Goal: Task Accomplishment & Management: Use online tool/utility

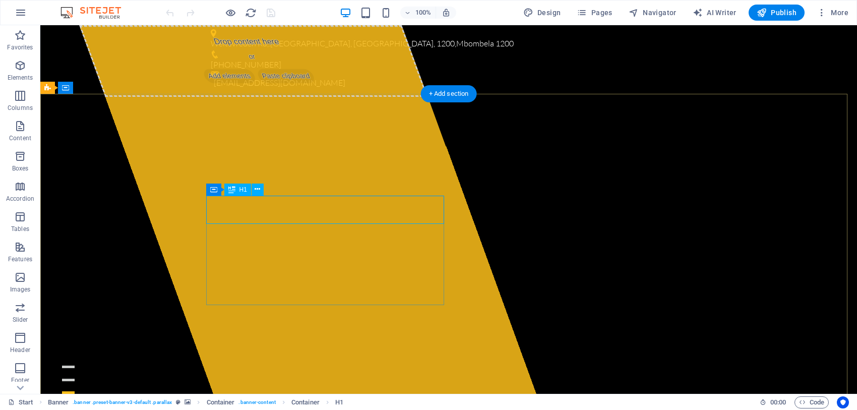
drag, startPoint x: 209, startPoint y: 206, endPoint x: 440, endPoint y: 213, distance: 231.0
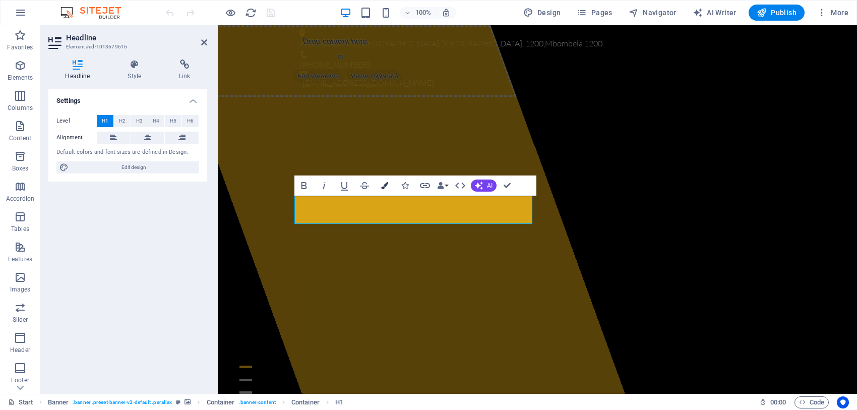
click at [382, 183] on icon "button" at bounding box center [384, 185] width 7 height 7
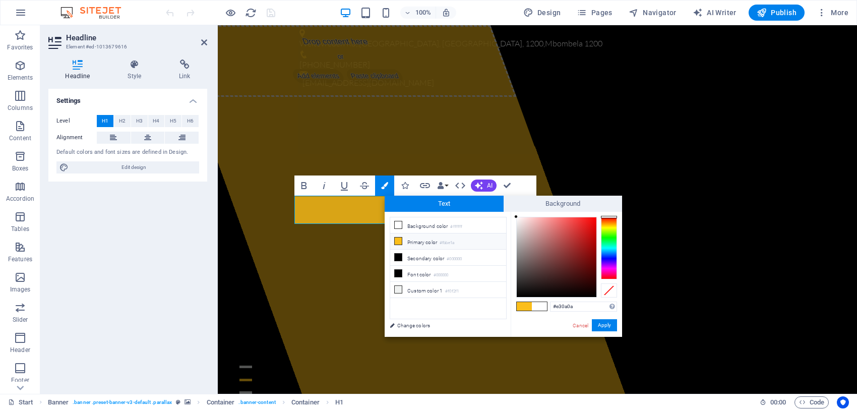
click at [592, 225] on div at bounding box center [557, 257] width 80 height 80
click at [610, 218] on div at bounding box center [609, 248] width 16 height 62
click at [607, 218] on div at bounding box center [609, 218] width 16 height 3
click at [592, 265] on div at bounding box center [557, 257] width 80 height 80
type input "#751105"
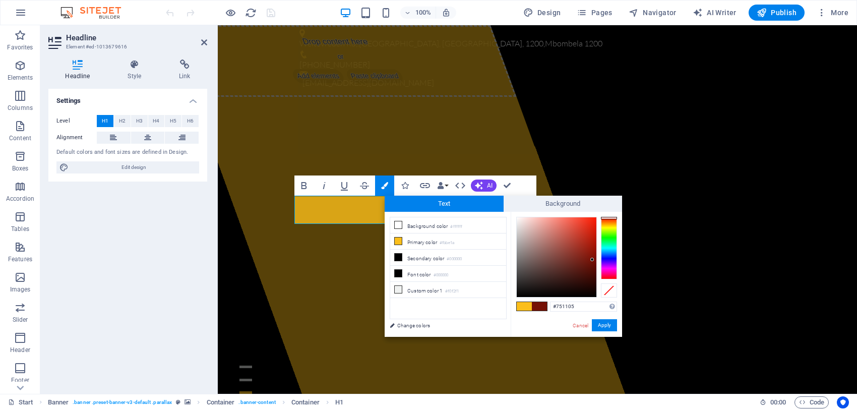
click at [592, 260] on div at bounding box center [557, 257] width 80 height 80
click at [603, 324] on button "Apply" at bounding box center [604, 325] width 25 height 12
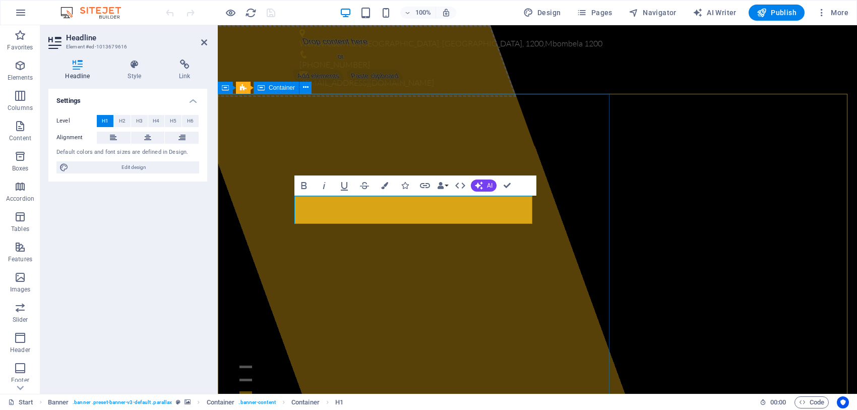
click at [463, 97] on div "Drop content here or Add elements Paste clipboard" at bounding box center [342, 61] width 349 height 72
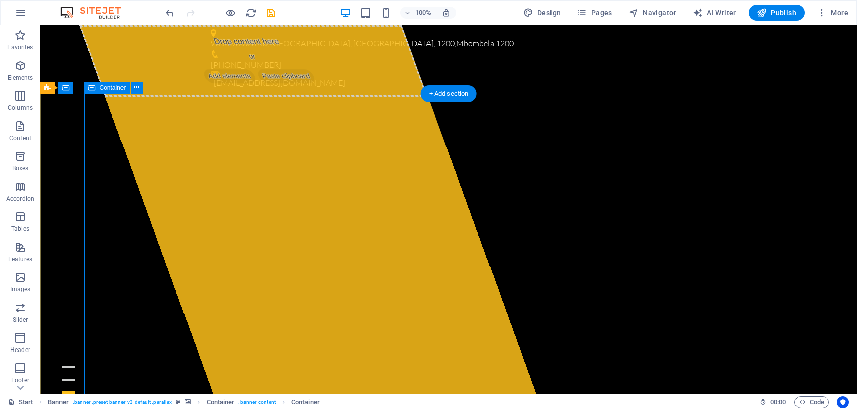
click at [142, 97] on div "Drop content here or Add elements Paste clipboard" at bounding box center [253, 61] width 349 height 72
select select "%"
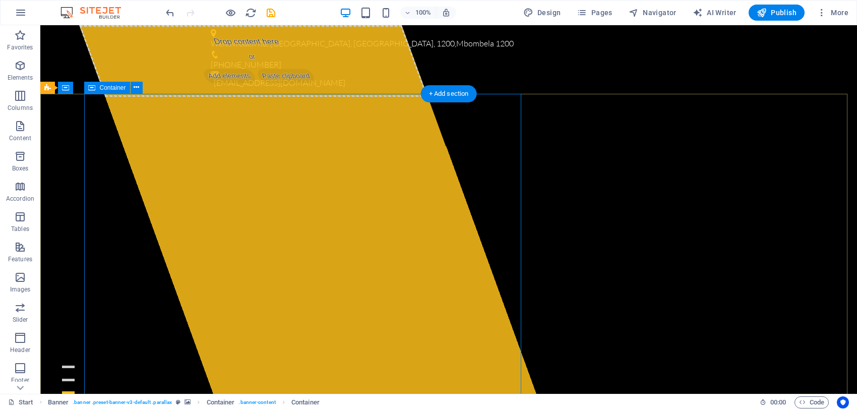
select select "px"
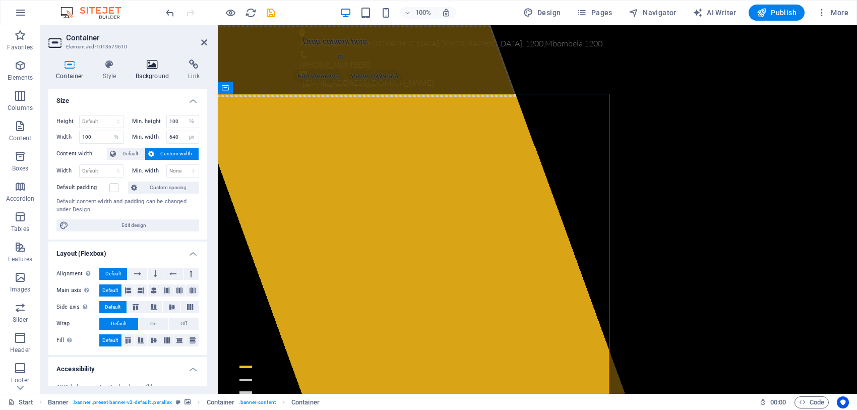
click at [142, 71] on h4 "Background" at bounding box center [154, 69] width 53 height 21
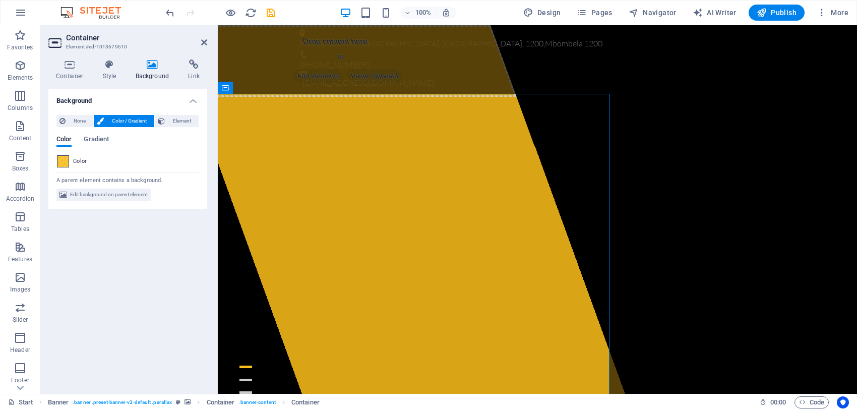
click at [66, 159] on span at bounding box center [62, 161] width 11 height 11
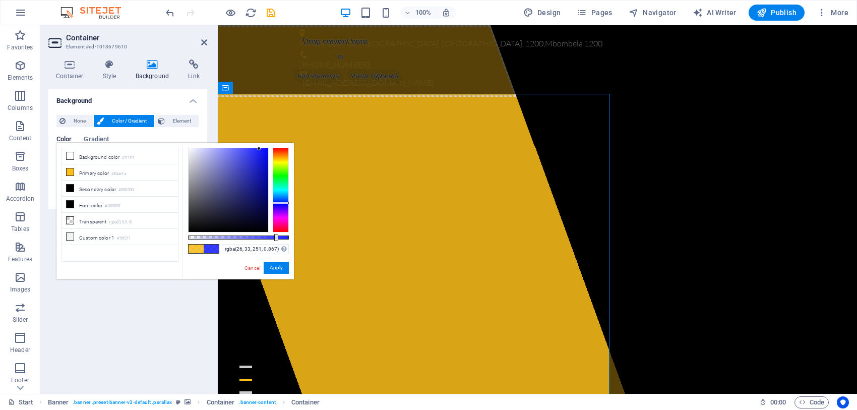
click at [280, 203] on div at bounding box center [281, 190] width 16 height 85
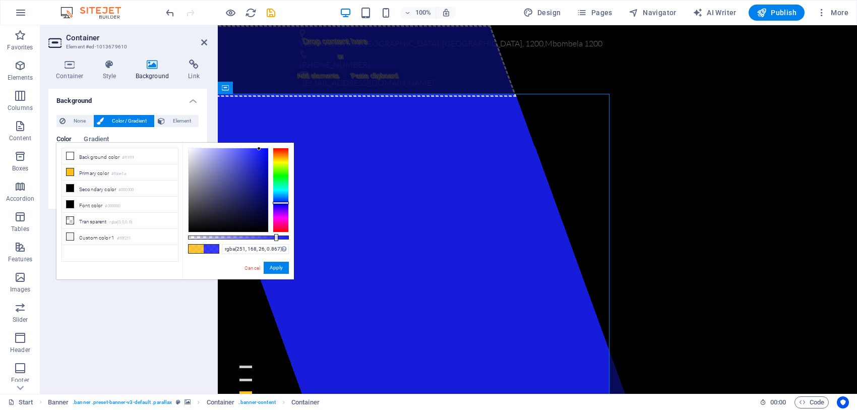
click at [281, 156] on div at bounding box center [281, 190] width 16 height 85
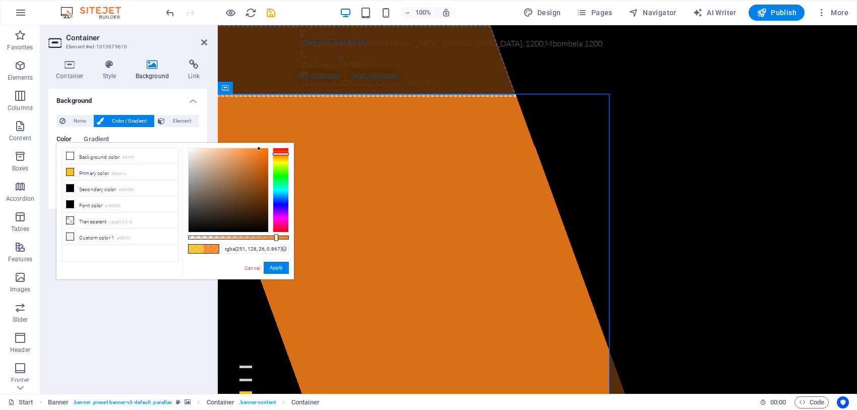
click at [284, 154] on div at bounding box center [281, 190] width 16 height 85
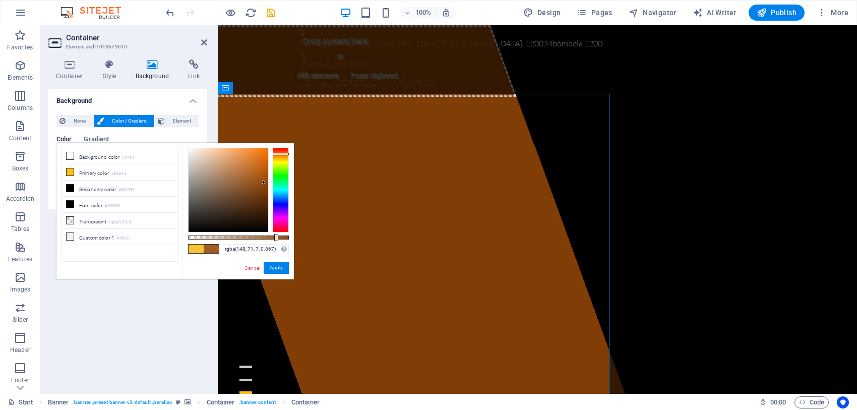
click at [264, 182] on div at bounding box center [229, 190] width 80 height 84
click at [285, 154] on div at bounding box center [281, 154] width 16 height 3
type input "rgba(148, 56, 7, 0.867)"
click at [282, 152] on div at bounding box center [281, 152] width 16 height 3
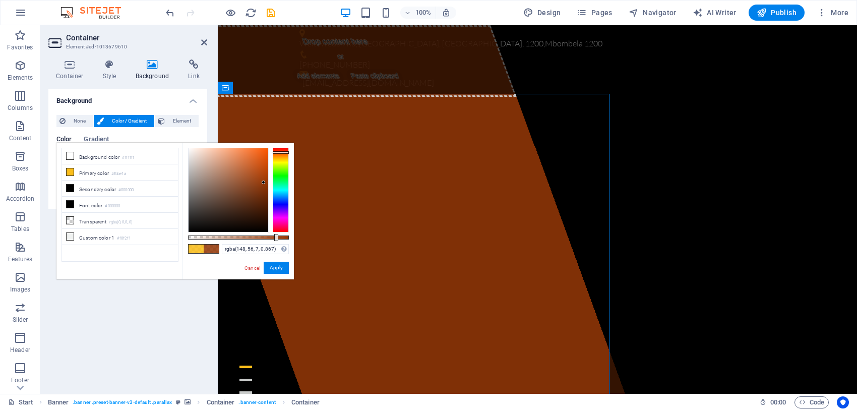
click at [282, 152] on div at bounding box center [281, 152] width 16 height 3
click at [273, 270] on button "Apply" at bounding box center [276, 268] width 25 height 12
